Goal: Entertainment & Leisure: Consume media (video, audio)

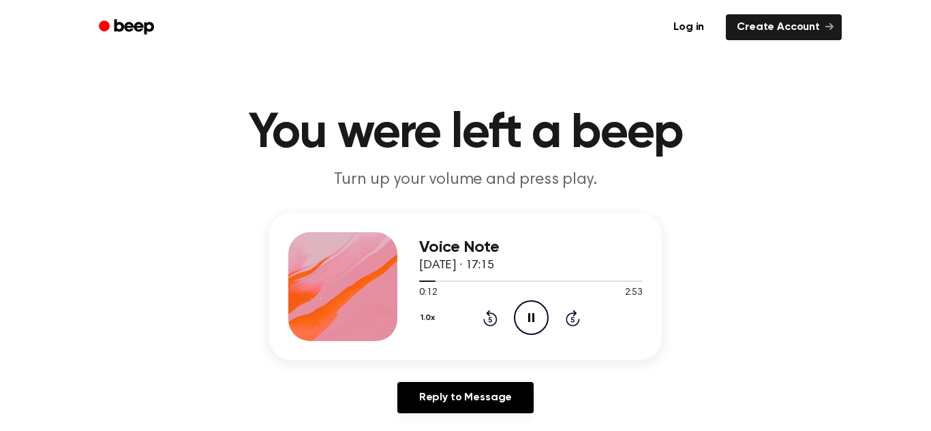
click at [89, 260] on div "Voice Note [DATE] · 17:15 0:12 2:53 Your browser does not support the [object O…" at bounding box center [465, 318] width 898 height 211
click at [89, 260] on div "Voice Note [DATE] · 17:15 0:34 2:53 Your browser does not support the [object O…" at bounding box center [465, 318] width 898 height 211
click at [89, 260] on div "Voice Note [DATE] · 17:15 0:35 2:53 Your browser does not support the [object O…" at bounding box center [465, 318] width 898 height 211
click at [562, 279] on div at bounding box center [531, 280] width 224 height 11
click at [541, 309] on icon "Play Audio" at bounding box center [531, 318] width 35 height 35
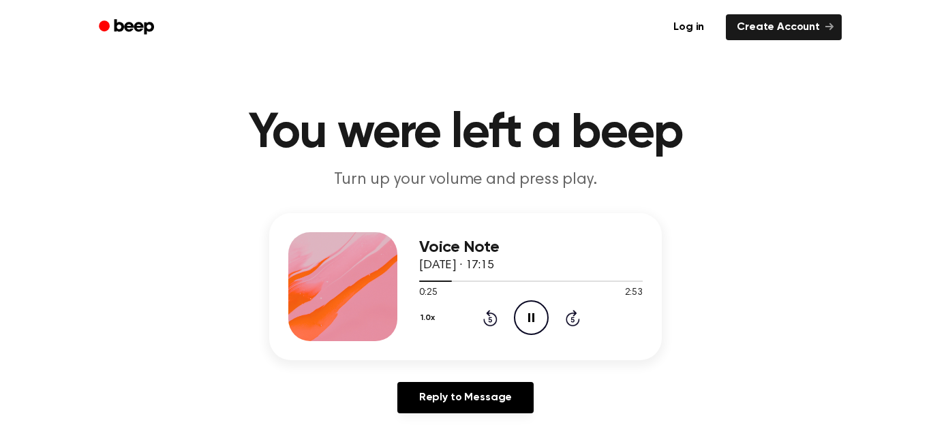
click at [533, 315] on icon at bounding box center [531, 318] width 6 height 9
click at [533, 315] on icon "Play Audio" at bounding box center [531, 318] width 35 height 35
click at [563, 284] on div at bounding box center [531, 280] width 224 height 11
click at [536, 316] on icon "Play Audio" at bounding box center [531, 318] width 35 height 35
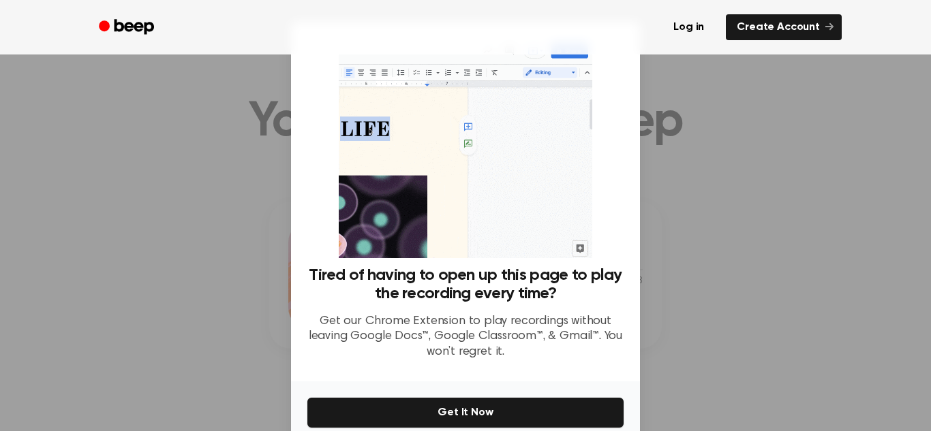
scroll to position [128, 0]
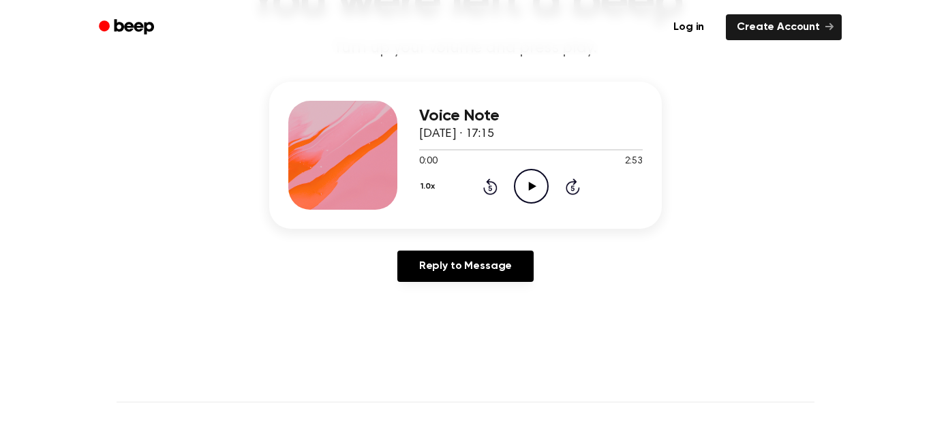
click at [531, 174] on icon "Play Audio" at bounding box center [531, 186] width 35 height 35
click at [534, 182] on icon "Play Audio" at bounding box center [531, 186] width 35 height 35
